Goal: Find specific fact: Find specific fact

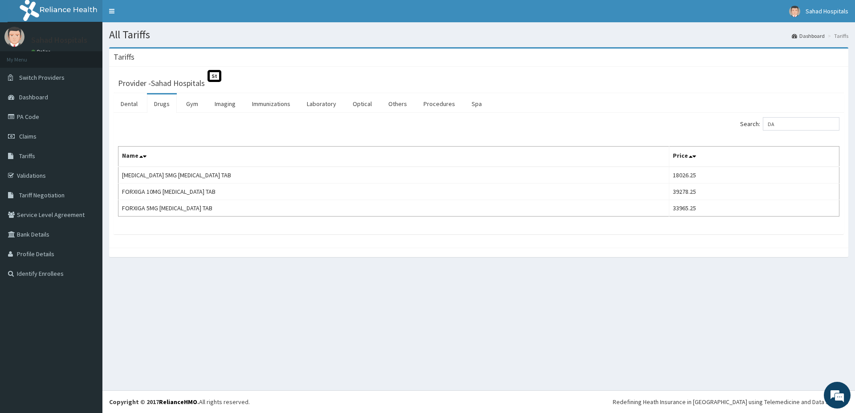
type input "D"
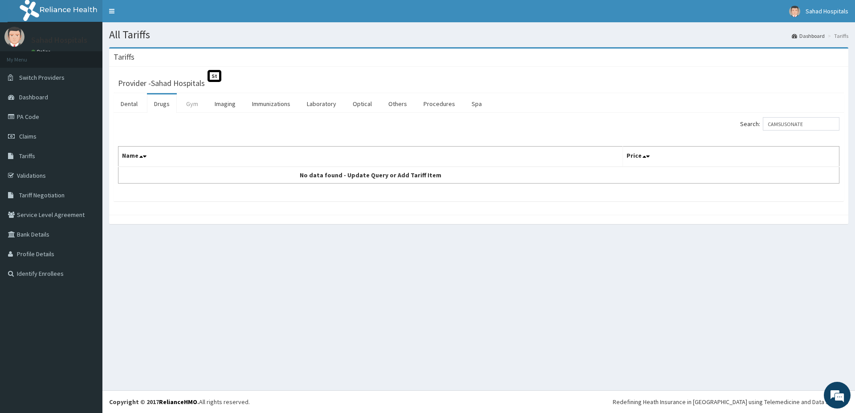
type input "CAMSUSONATE"
click at [197, 111] on link "Gym" at bounding box center [192, 103] width 26 height 19
click at [172, 101] on link "Drugs" at bounding box center [162, 103] width 30 height 19
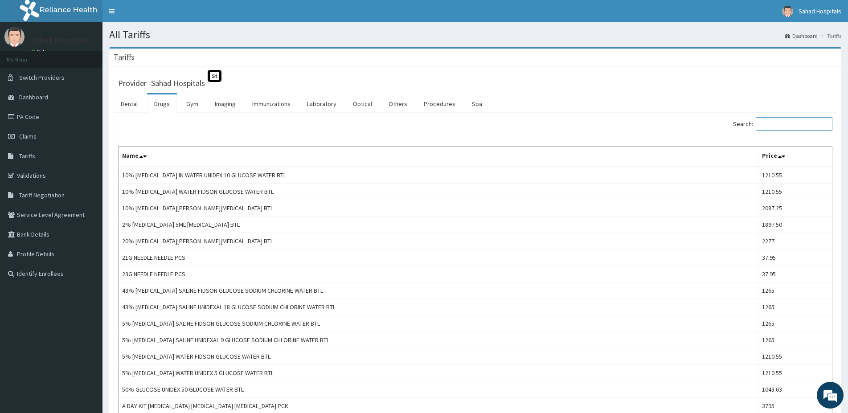
click at [775, 127] on input "Search:" at bounding box center [793, 123] width 77 height 13
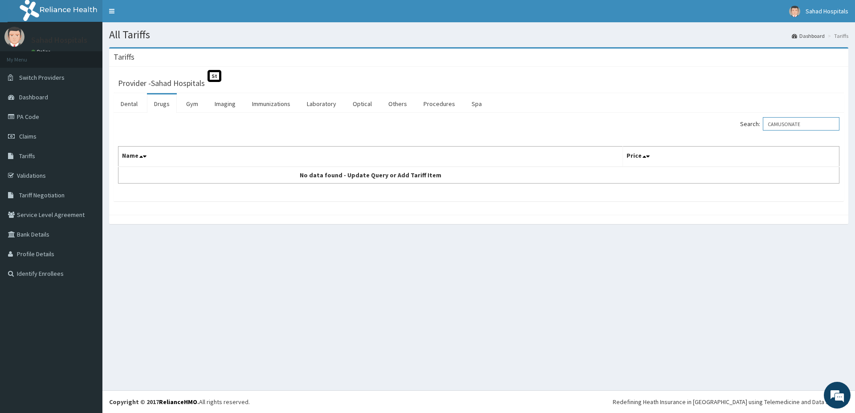
type input "CAMUSONATE"
click at [205, 101] on ul "Dental Drugs Gym Imaging Immunizations Laboratory Optical Others Procedures Spa" at bounding box center [479, 103] width 731 height 20
click at [188, 96] on link "Gym" at bounding box center [192, 103] width 26 height 19
click at [158, 104] on link "Drugs" at bounding box center [162, 103] width 30 height 19
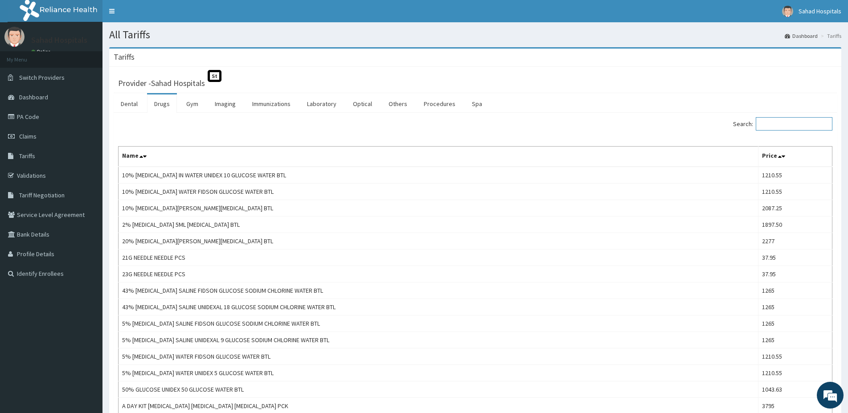
click at [793, 127] on input "Search:" at bounding box center [793, 123] width 77 height 13
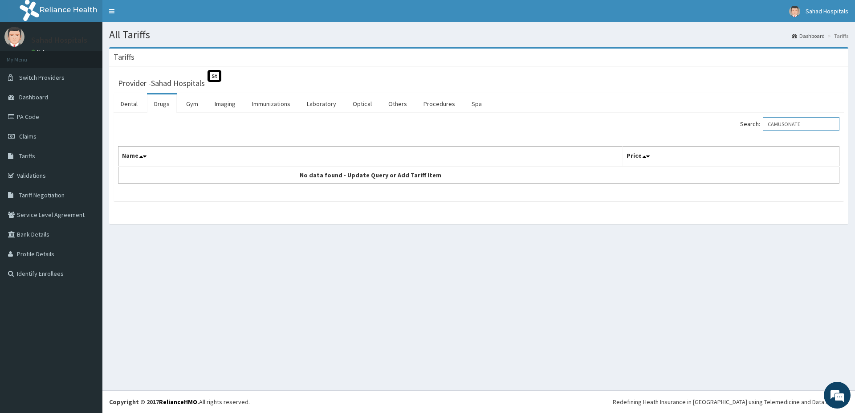
type input "CAMUSONATE"
